Goal: Check status: Check status

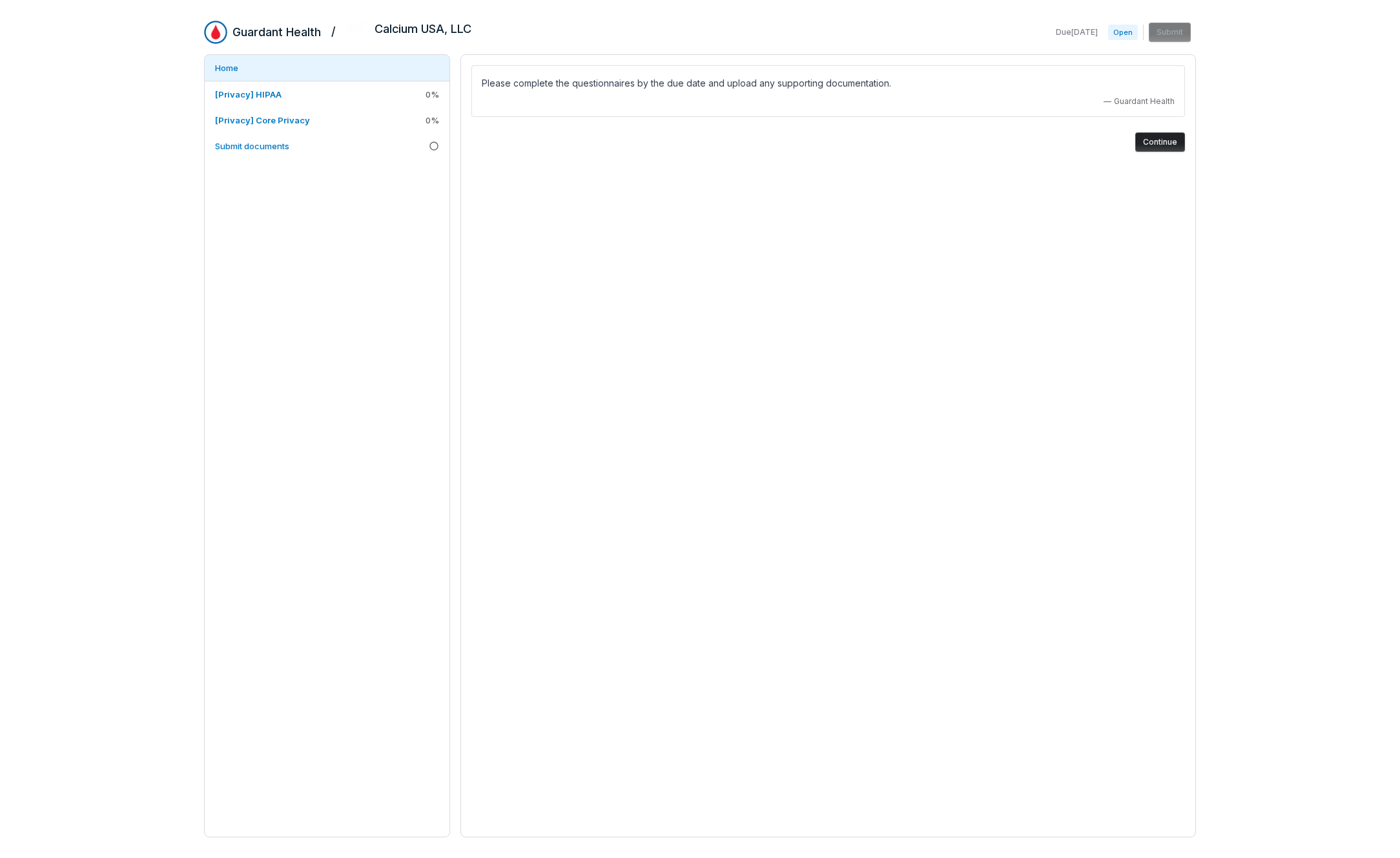
click at [114, 192] on div "Guardant Health / Calcium USA, LLC Due [DATE] Open Submit Home [Privacy] HIPAA …" at bounding box center [700, 429] width 1400 height 858
click at [255, 93] on span "[Privacy] HIPAA" at bounding box center [248, 94] width 67 height 10
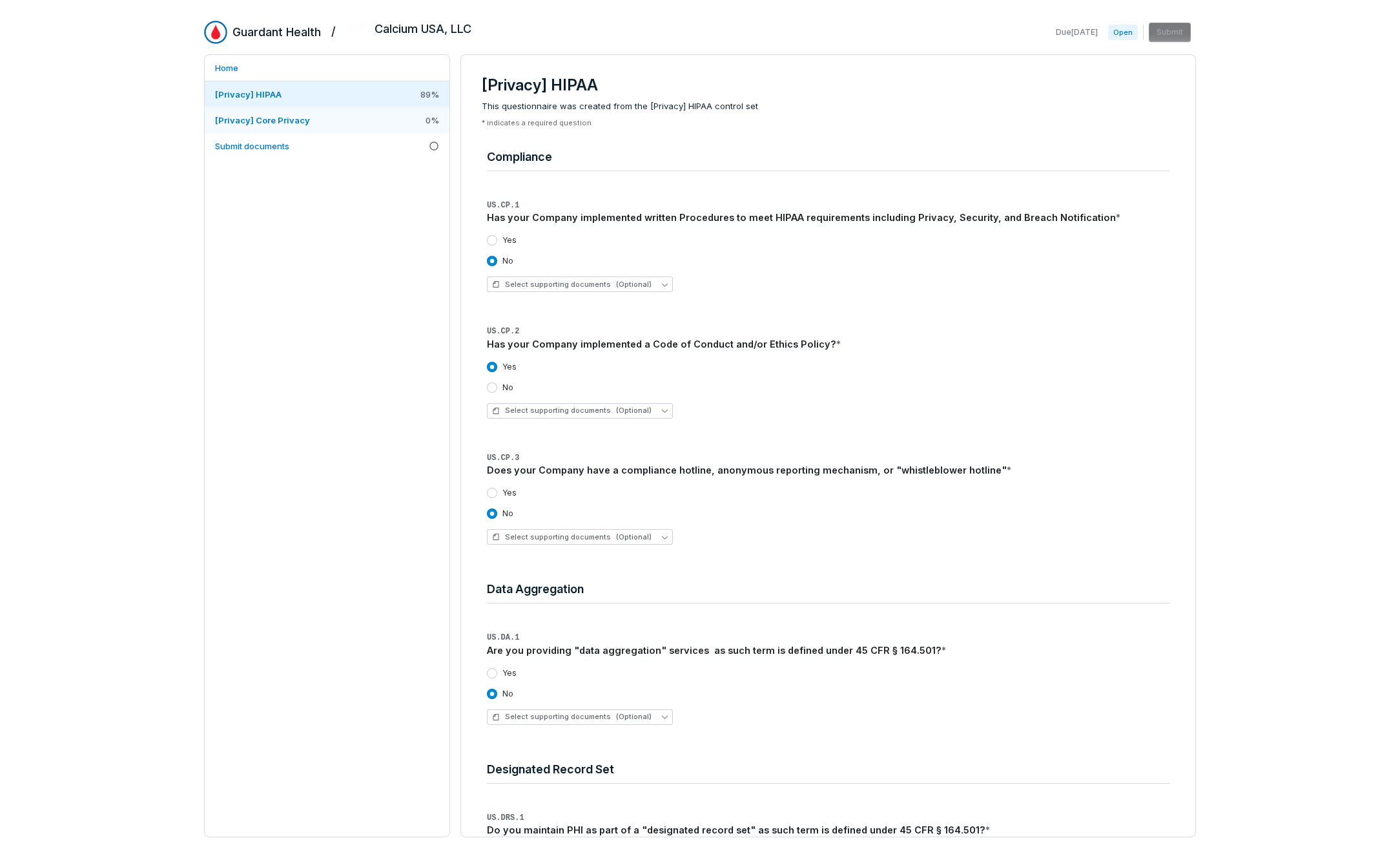
click at [300, 125] on span "[Privacy] Core Privacy" at bounding box center [262, 120] width 95 height 12
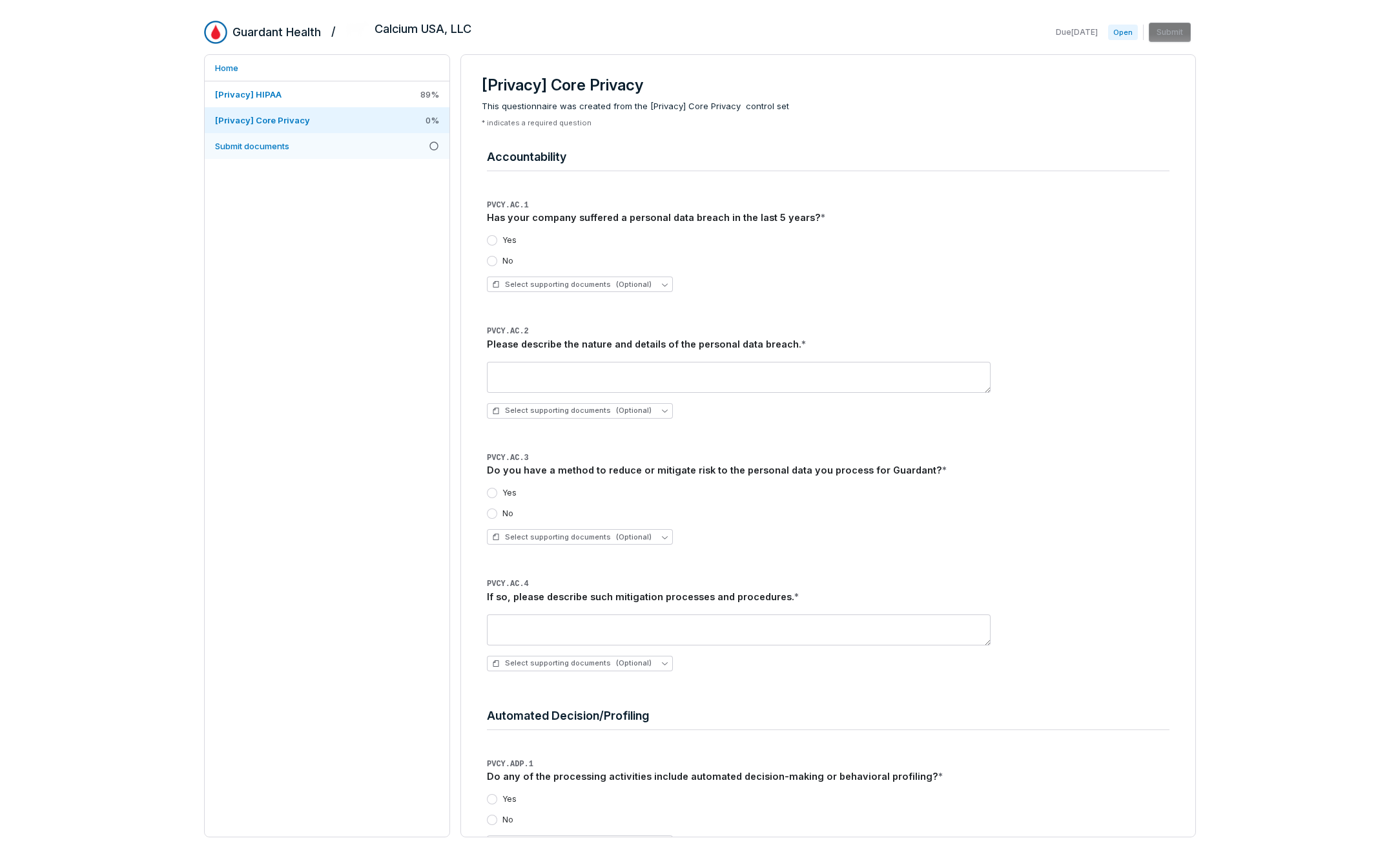
click at [279, 152] on link "Submit documents" at bounding box center [327, 146] width 245 height 26
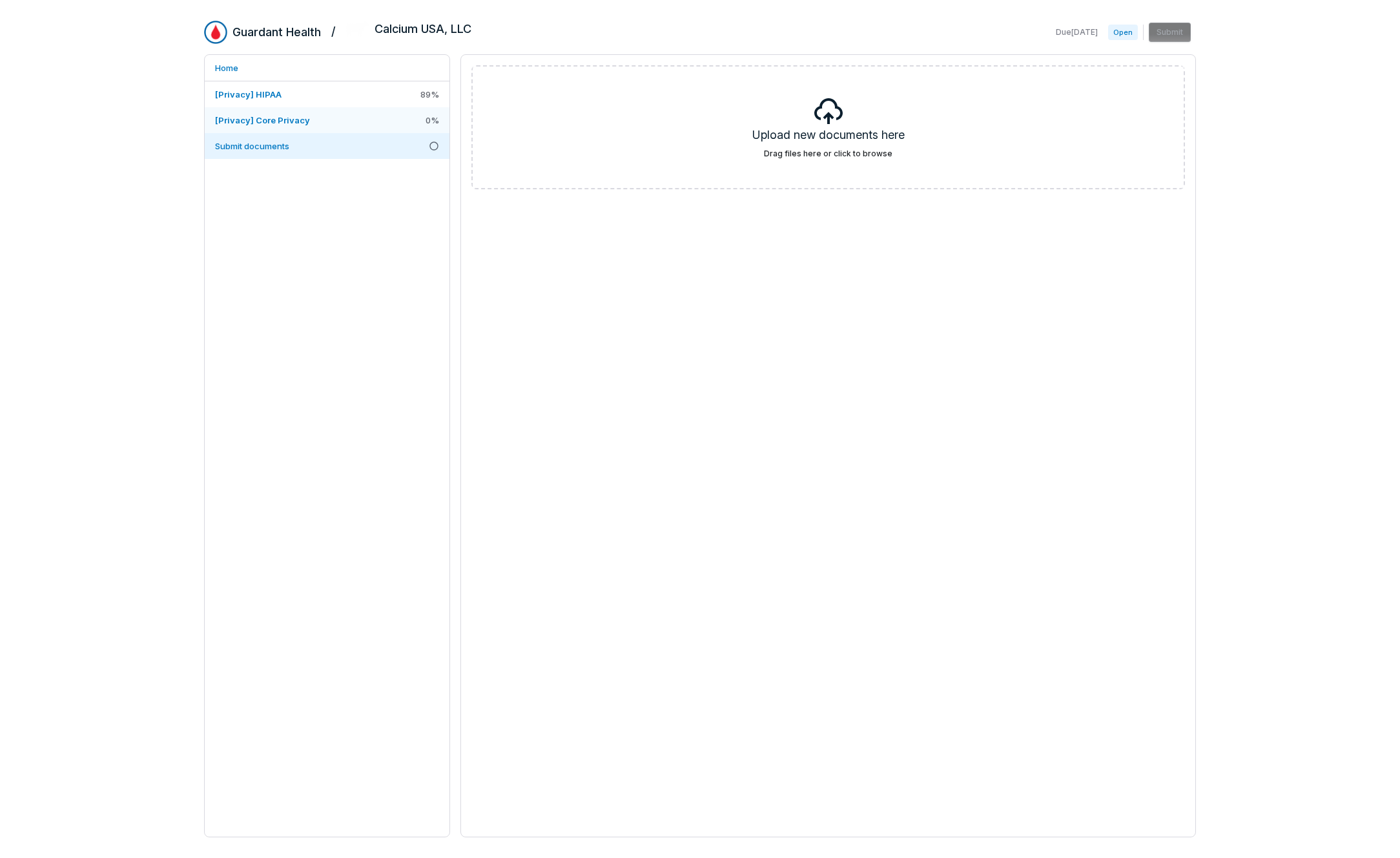
click at [280, 125] on span "[Privacy] Core Privacy" at bounding box center [262, 120] width 95 height 12
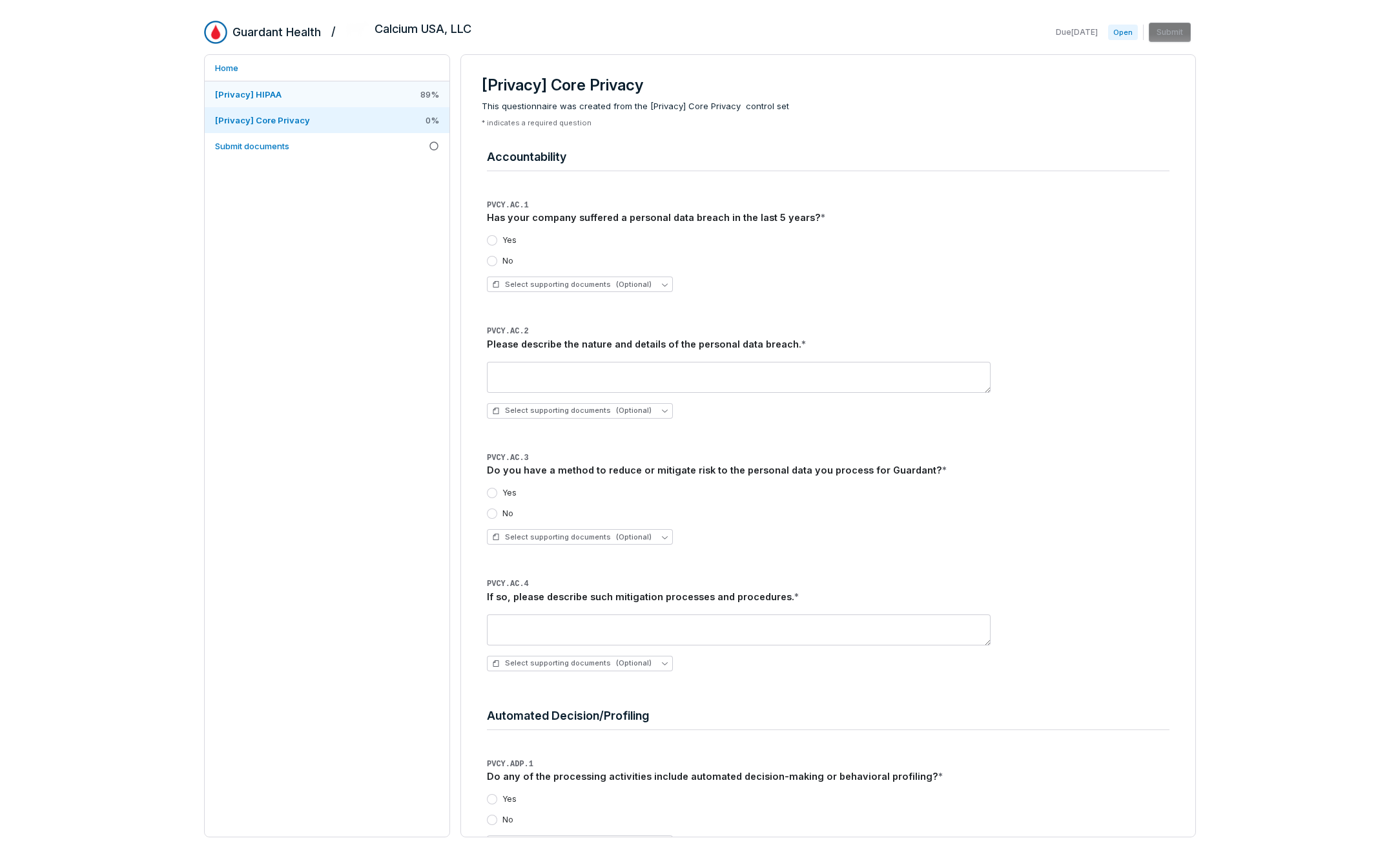
click at [273, 101] on link "[Privacy] HIPAA 89 %" at bounding box center [327, 94] width 245 height 26
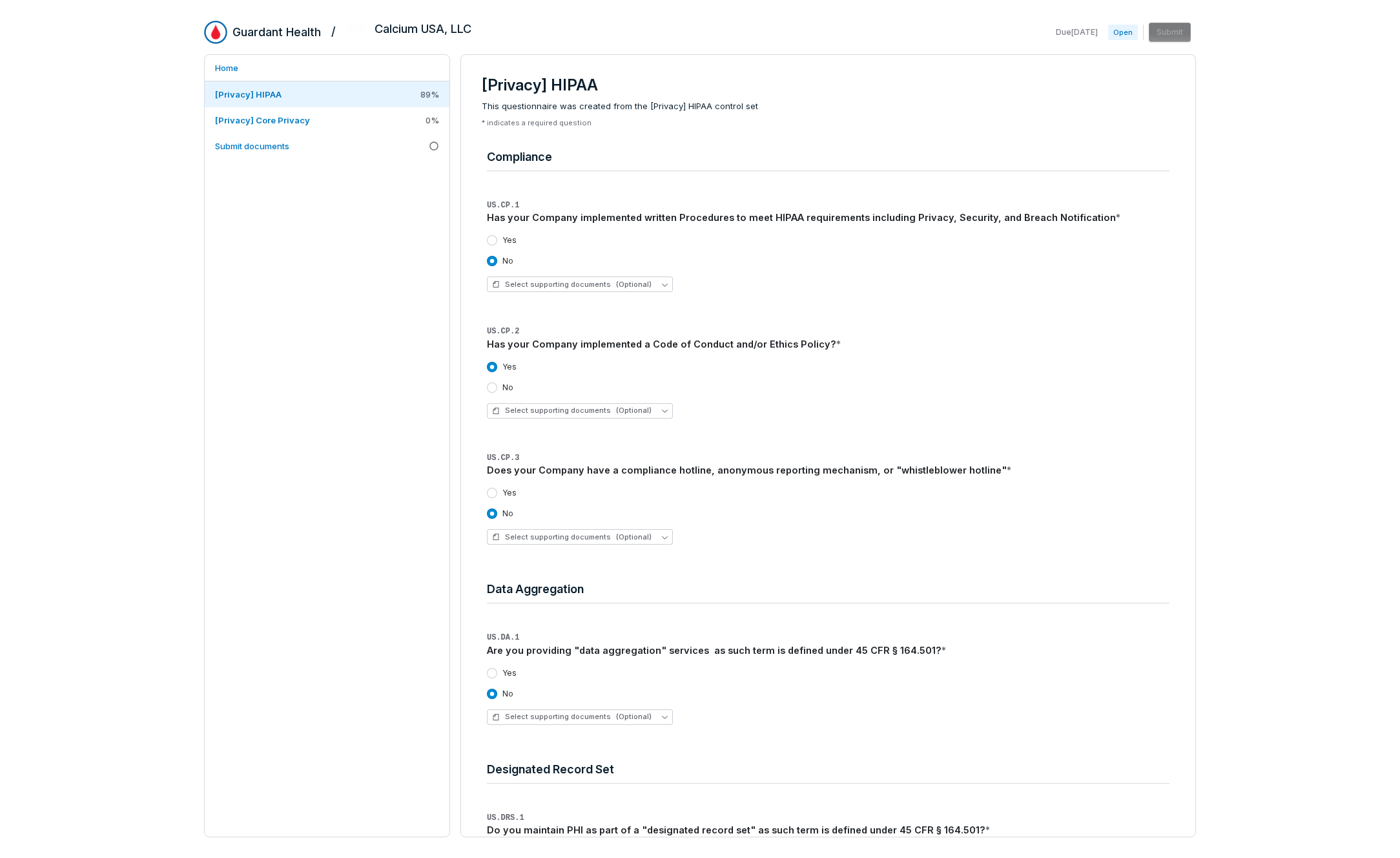
click at [168, 482] on div "Guardant Health / Calcium [GEOGRAPHIC_DATA], LLC Due [DATE] Open Submit Home [P…" at bounding box center [700, 429] width 1400 height 858
